Goal: Obtain resource: Download file/media

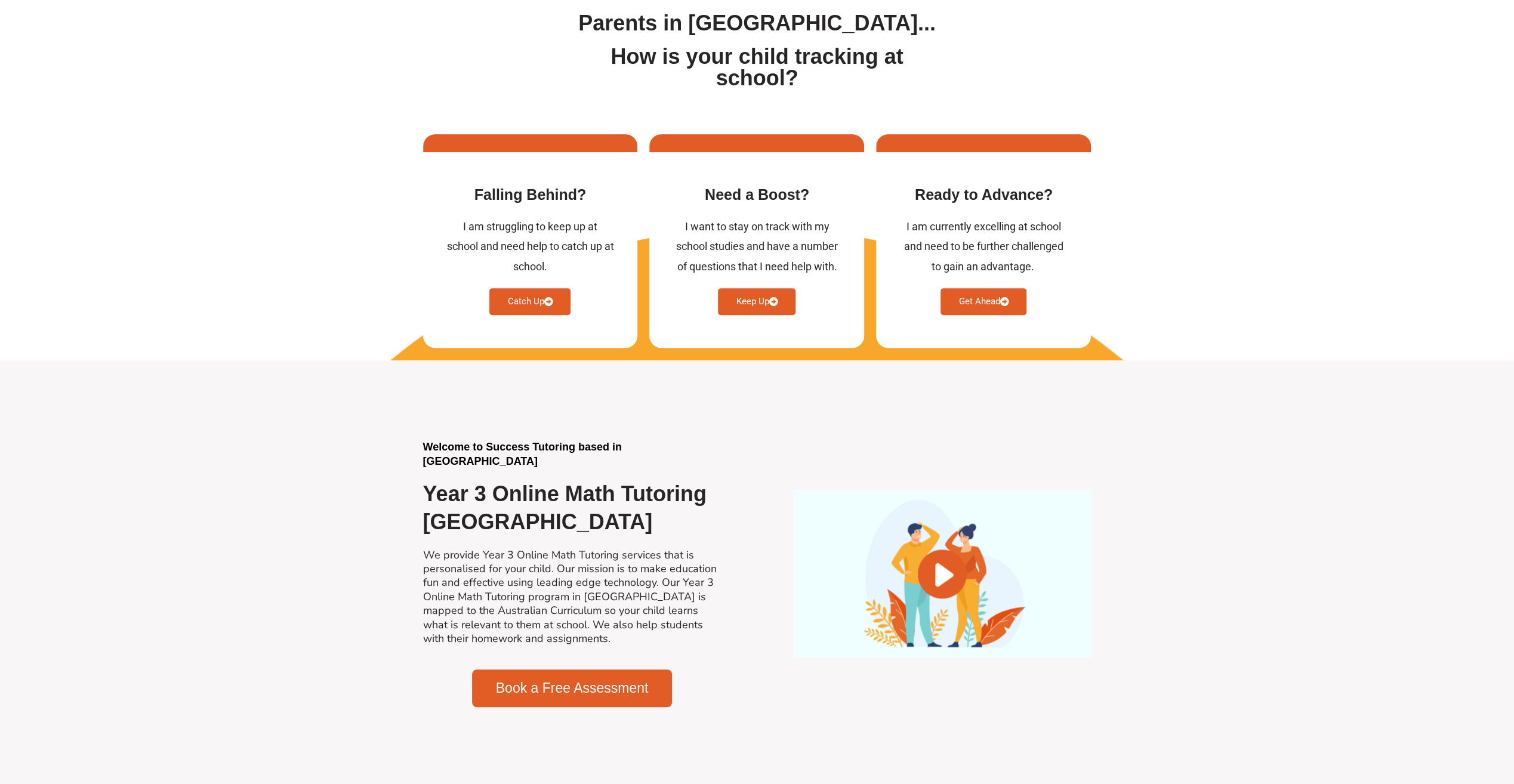
scroll to position [477, 0]
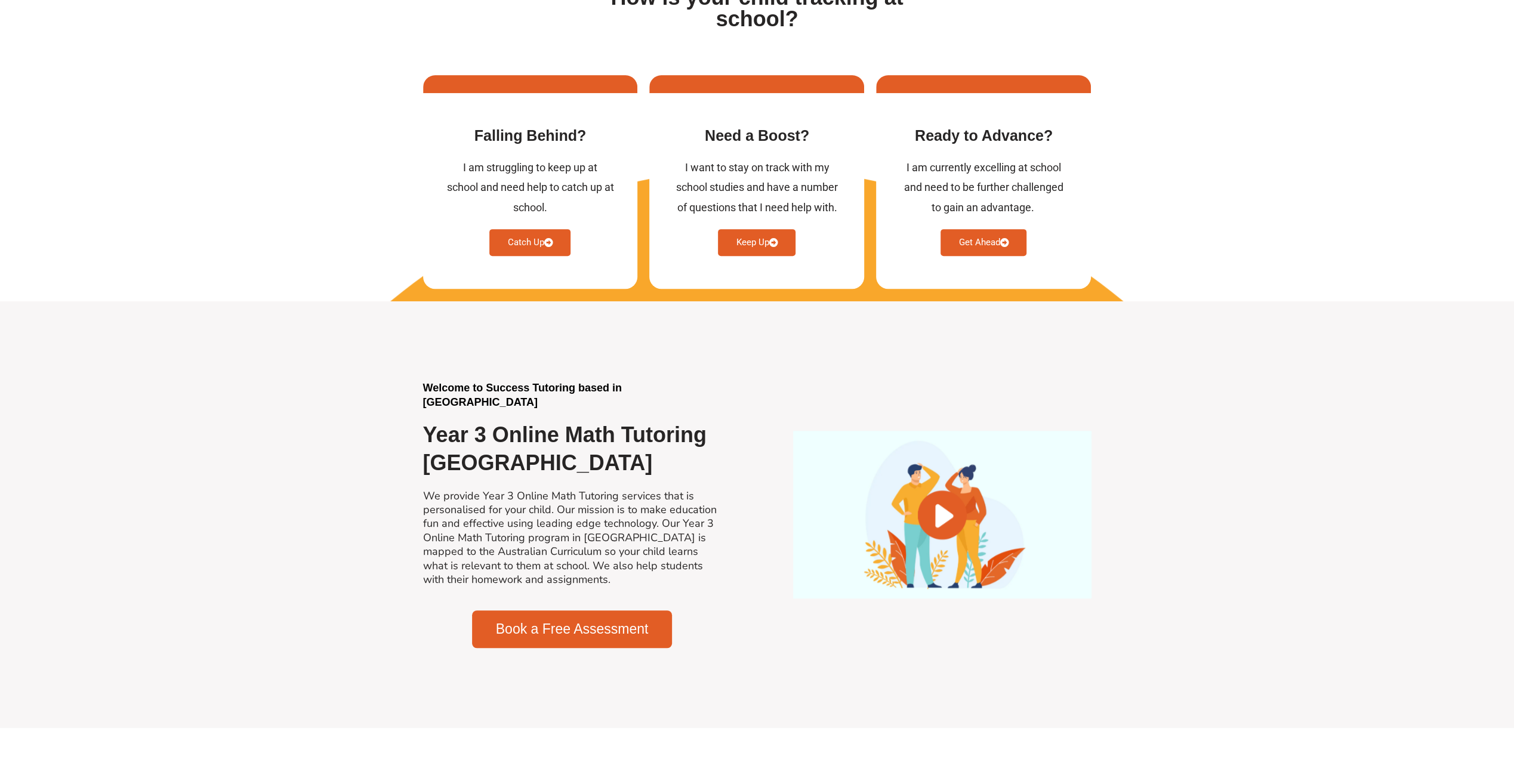
click at [610, 626] on span "Book a Free Assessment" at bounding box center [572, 629] width 153 height 14
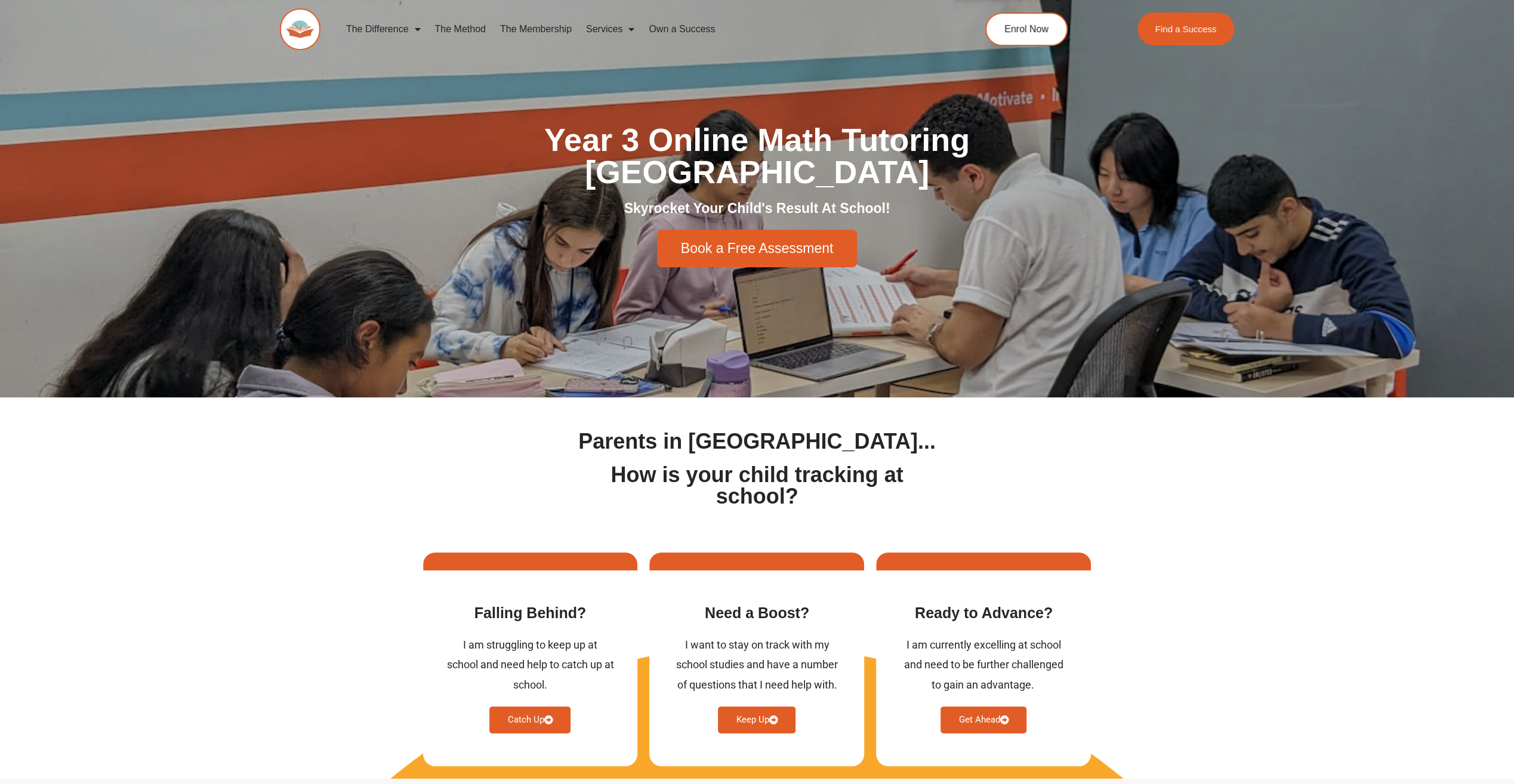
click at [602, 48] on div "The Difference Personalised Program Inspirational Tutors Motivational Learning …" at bounding box center [605, 29] width 651 height 42
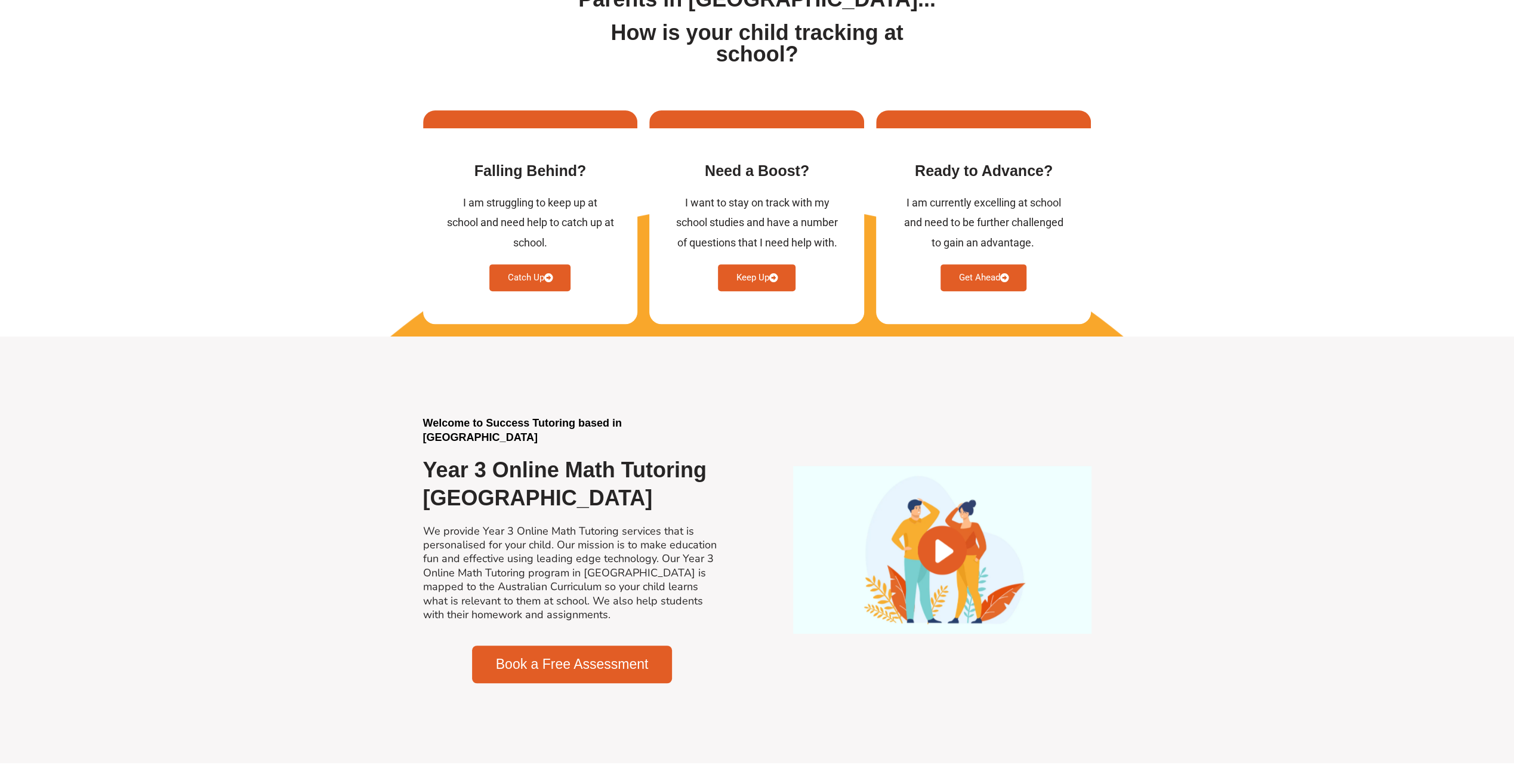
scroll to position [477, 0]
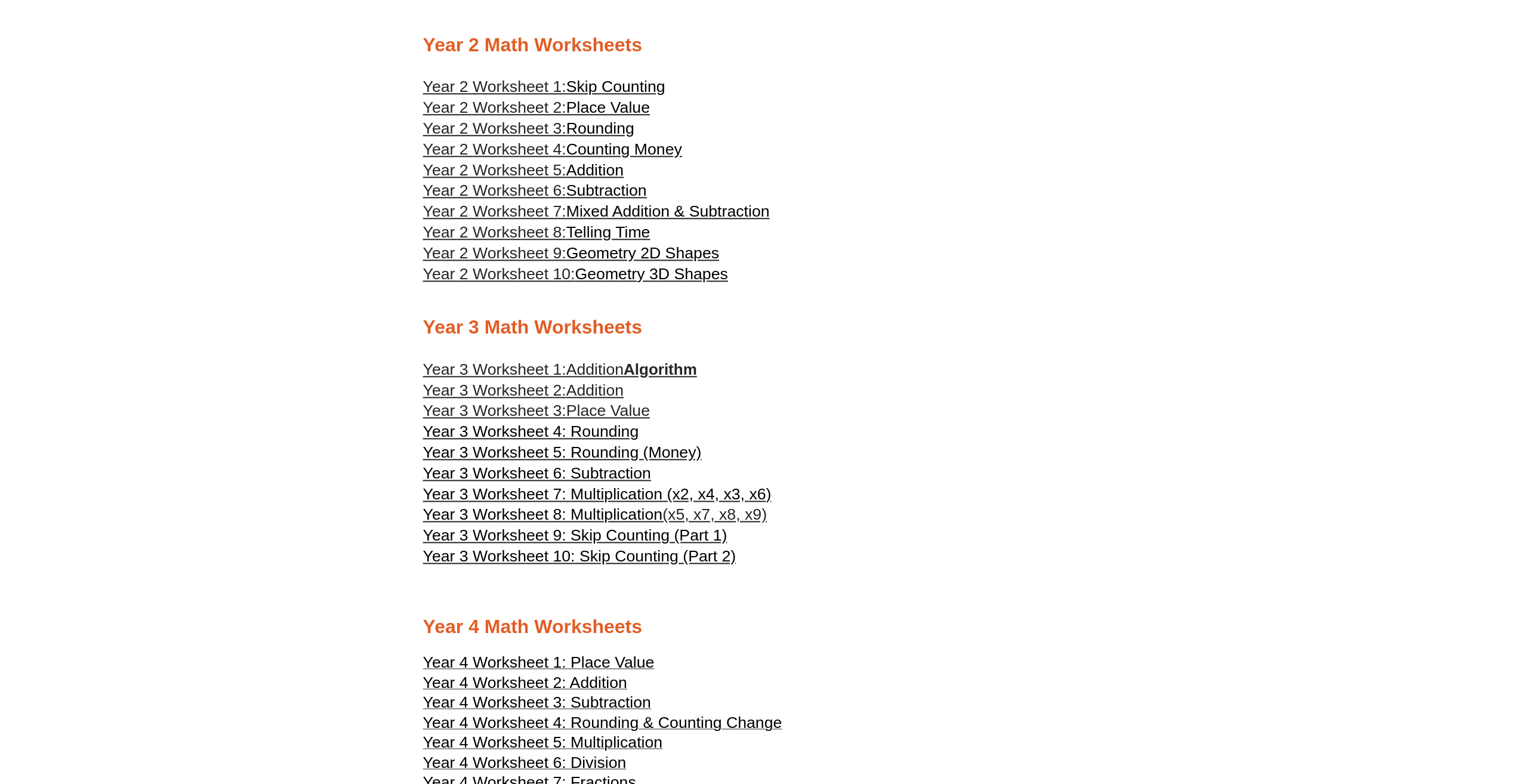
scroll to position [1258, 0]
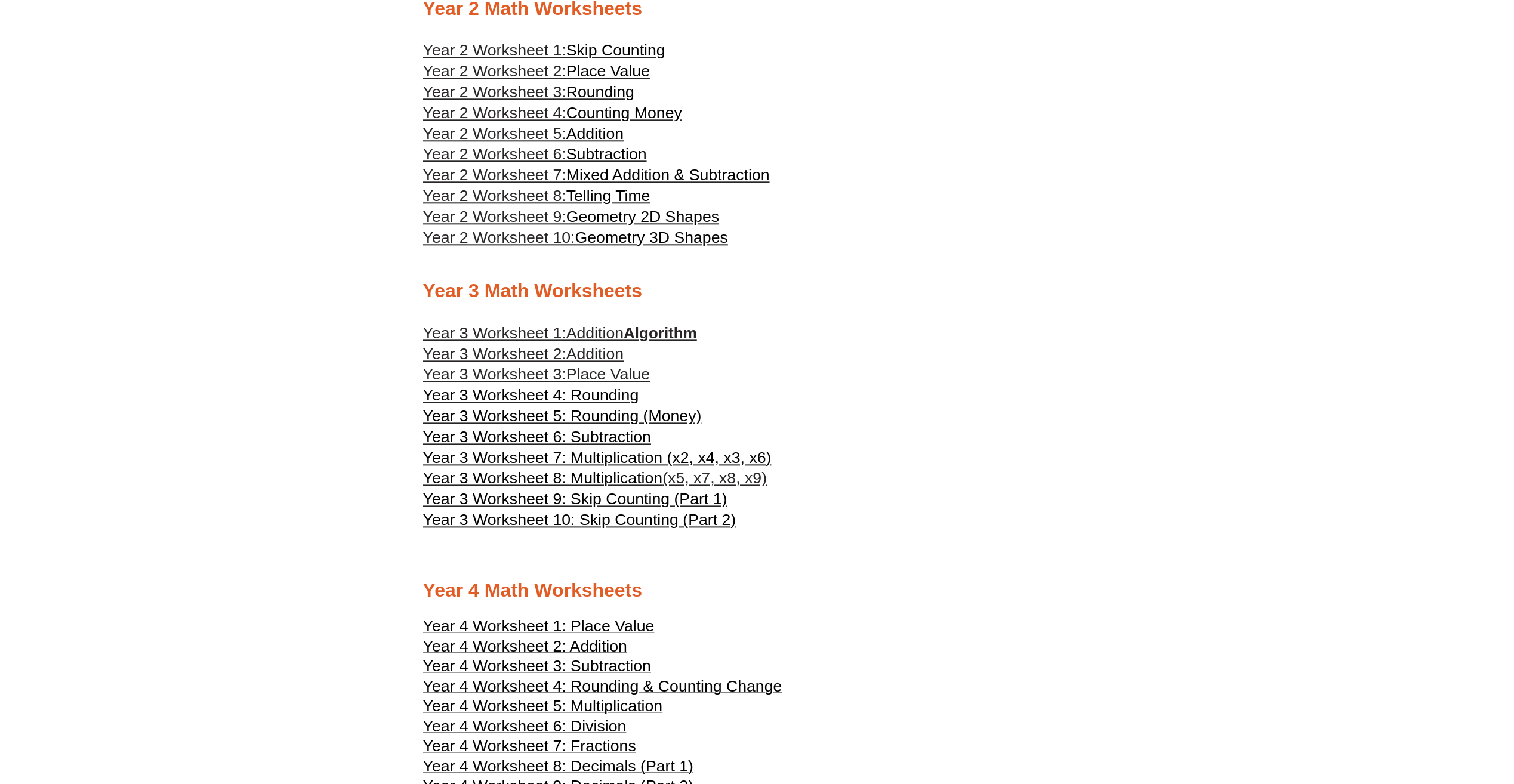
click at [629, 487] on span "Year 3 Worksheet 8: Multiplication" at bounding box center [543, 477] width 240 height 18
